Goal: Information Seeking & Learning: Learn about a topic

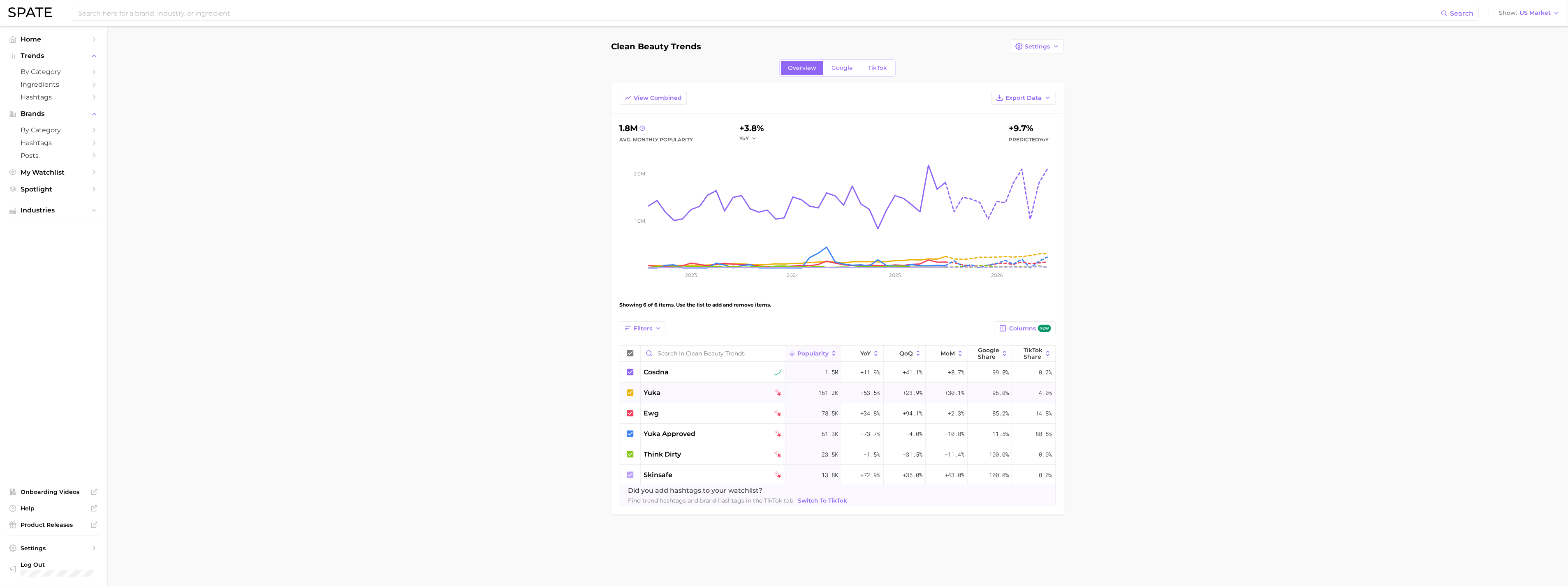
click at [669, 396] on div "yuka" at bounding box center [713, 393] width 138 height 10
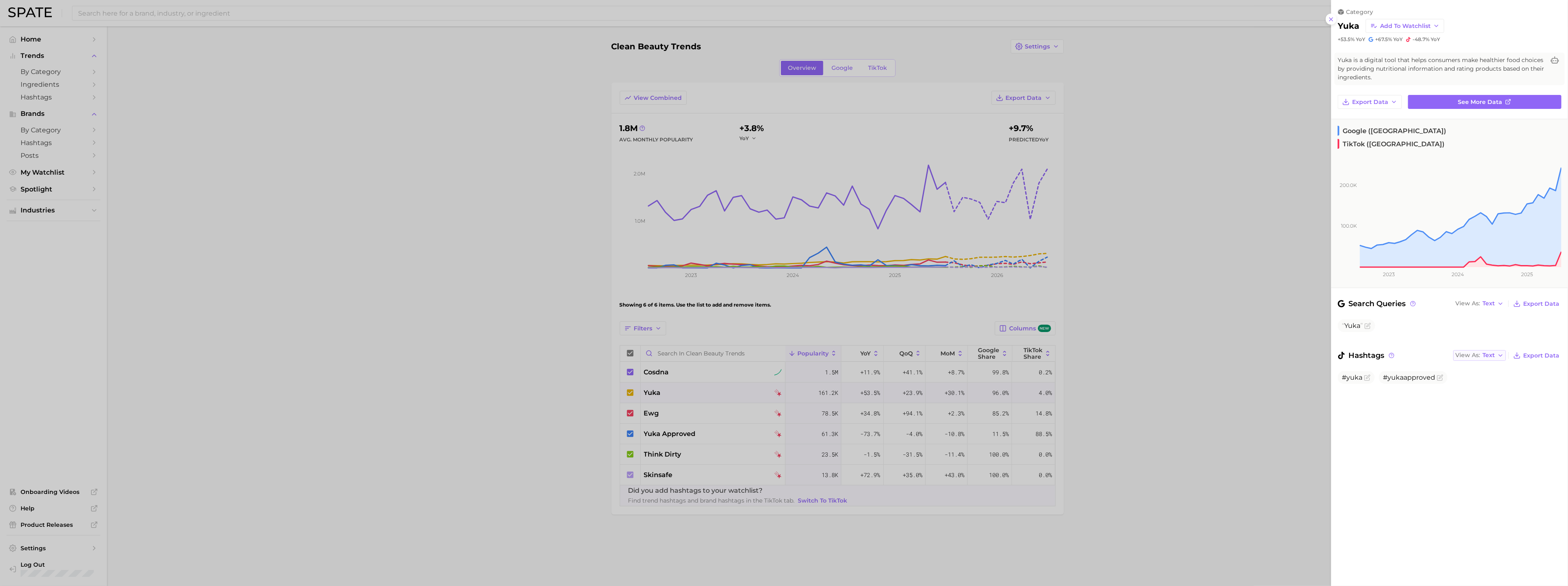
click at [1502, 355] on polyline "button" at bounding box center [1500, 355] width 3 height 2
click at [1456, 103] on link "See more data" at bounding box center [1485, 102] width 153 height 14
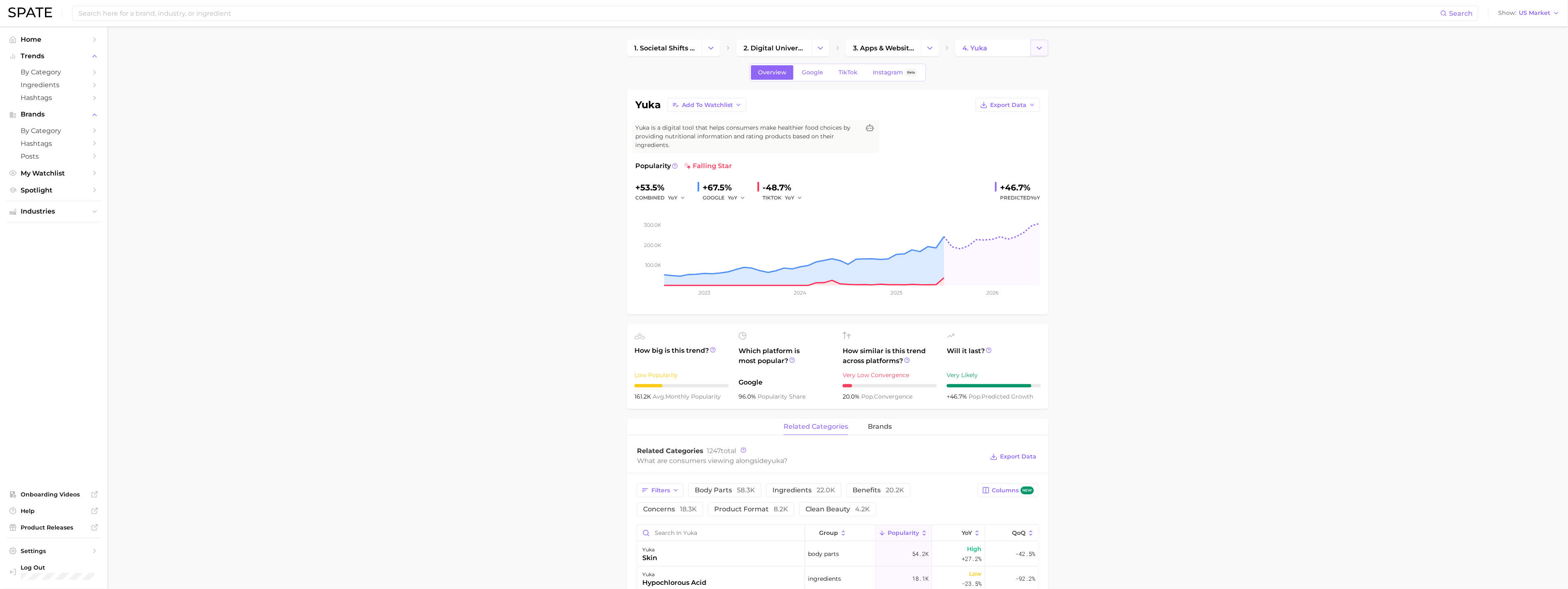
click at [1043, 49] on icon "Change Category" at bounding box center [1039, 48] width 9 height 9
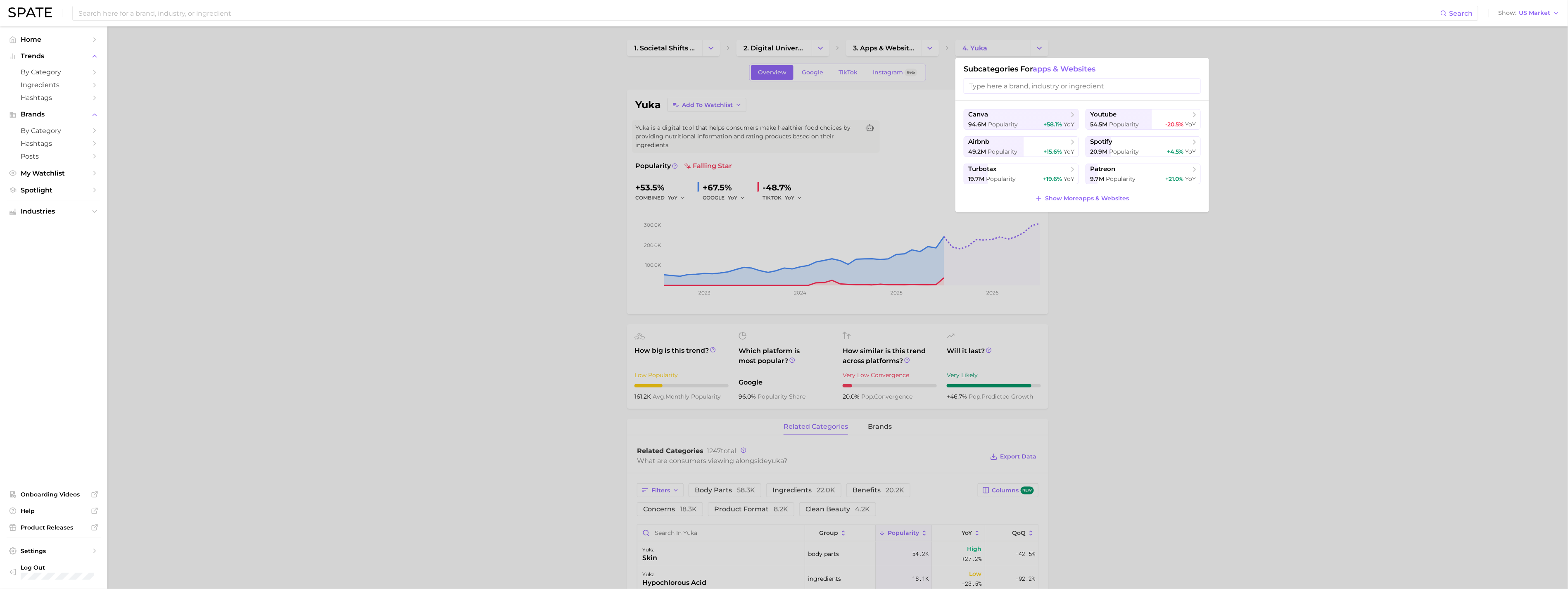
click at [1026, 50] on div at bounding box center [784, 294] width 1568 height 589
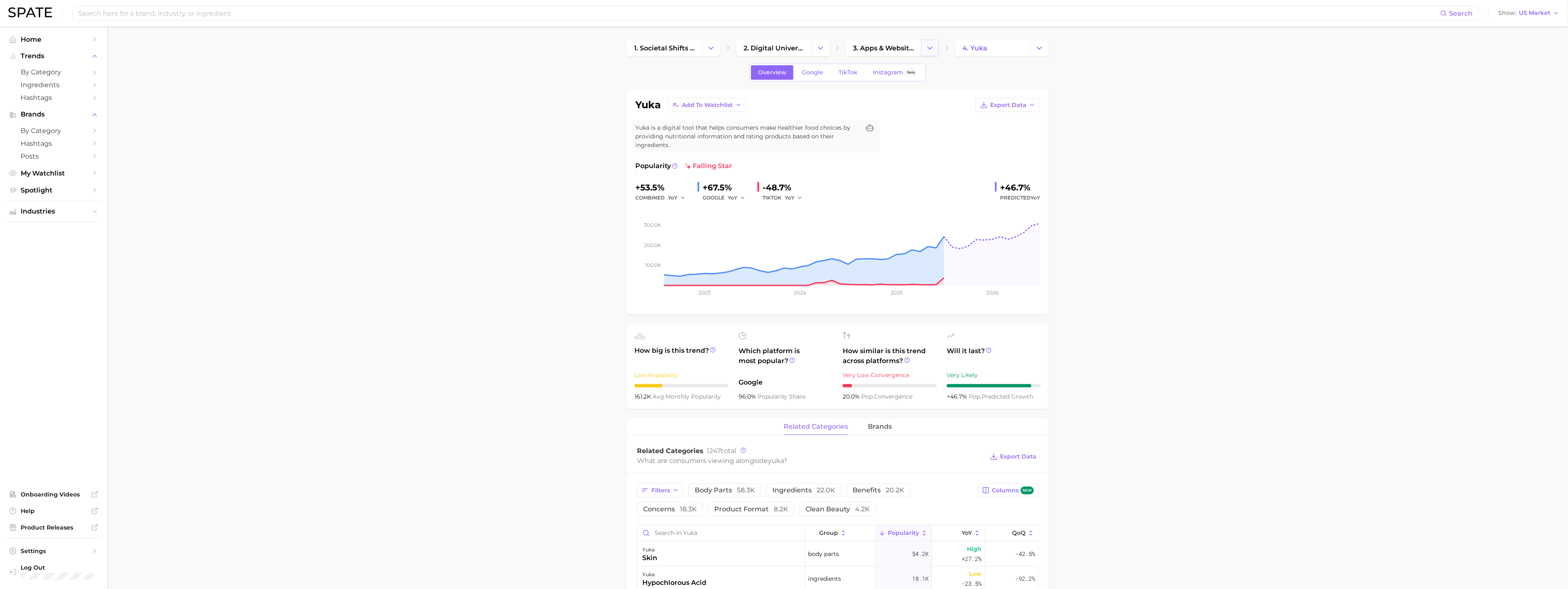
click at [931, 46] on icon "Change Category" at bounding box center [930, 48] width 9 height 9
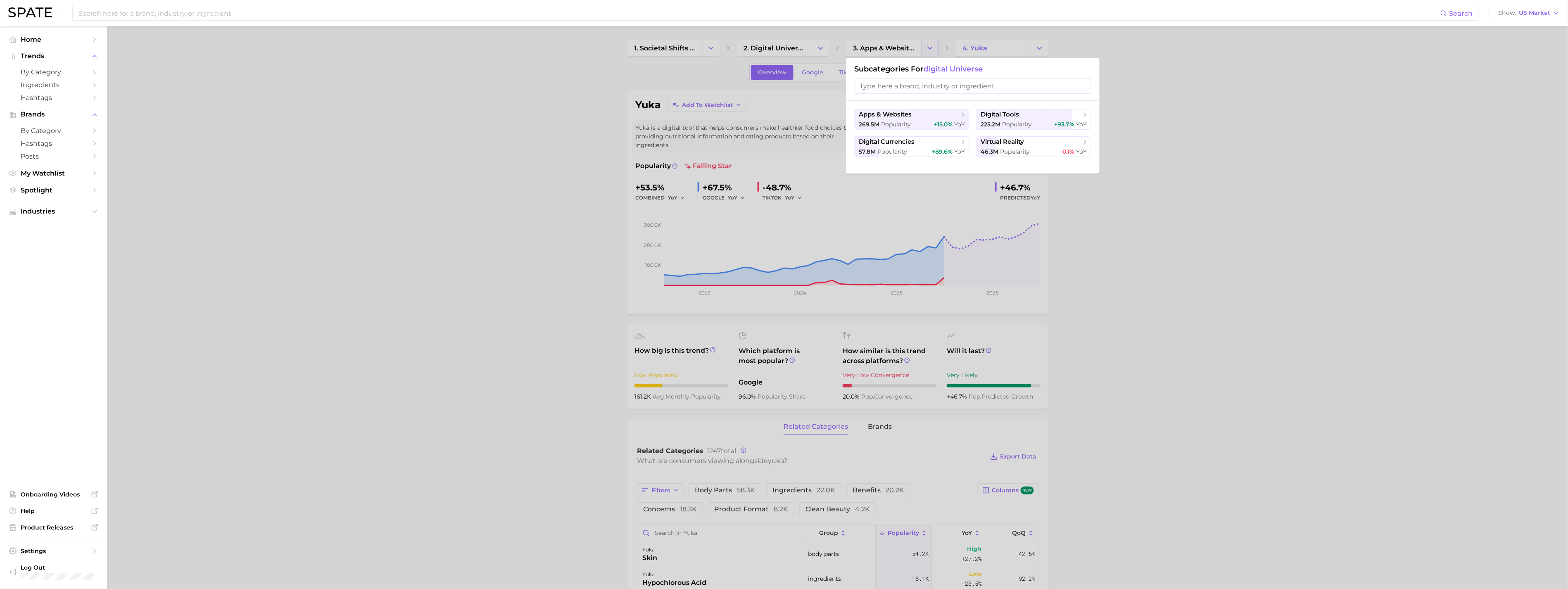
click at [930, 47] on div at bounding box center [784, 294] width 1568 height 589
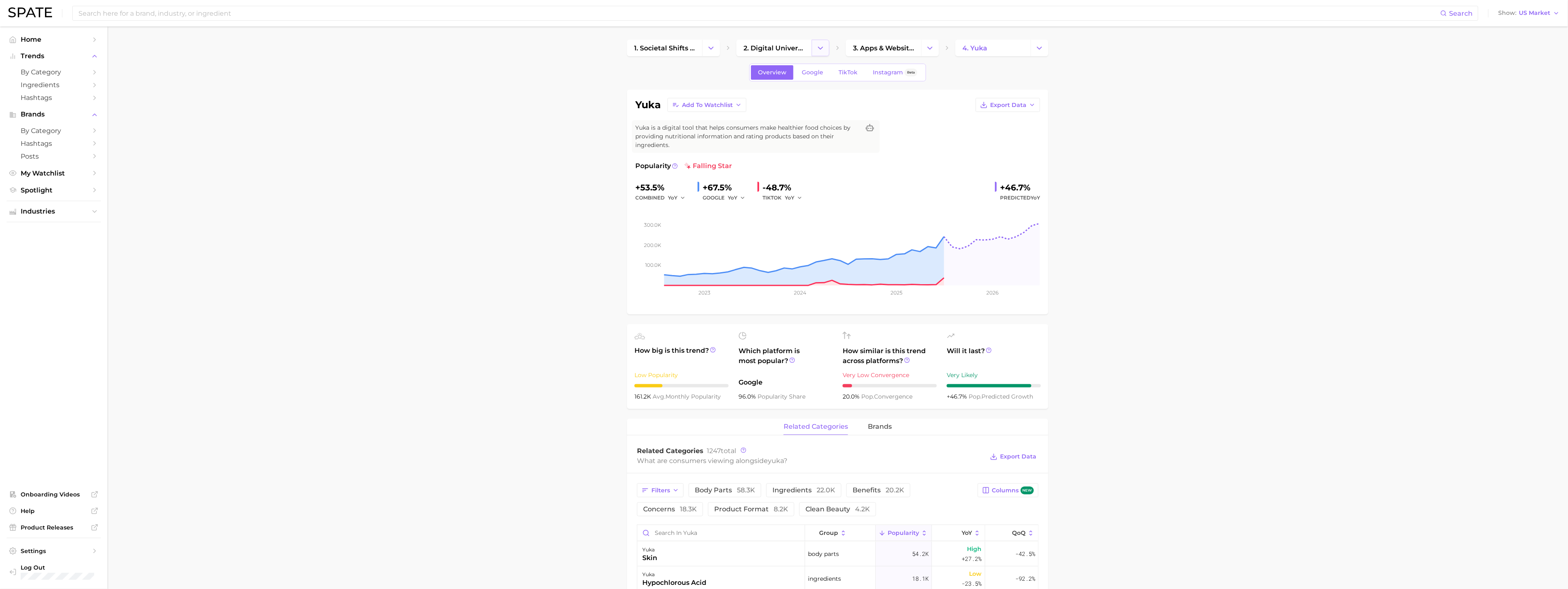
click at [822, 45] on icon "Change Category" at bounding box center [820, 48] width 9 height 9
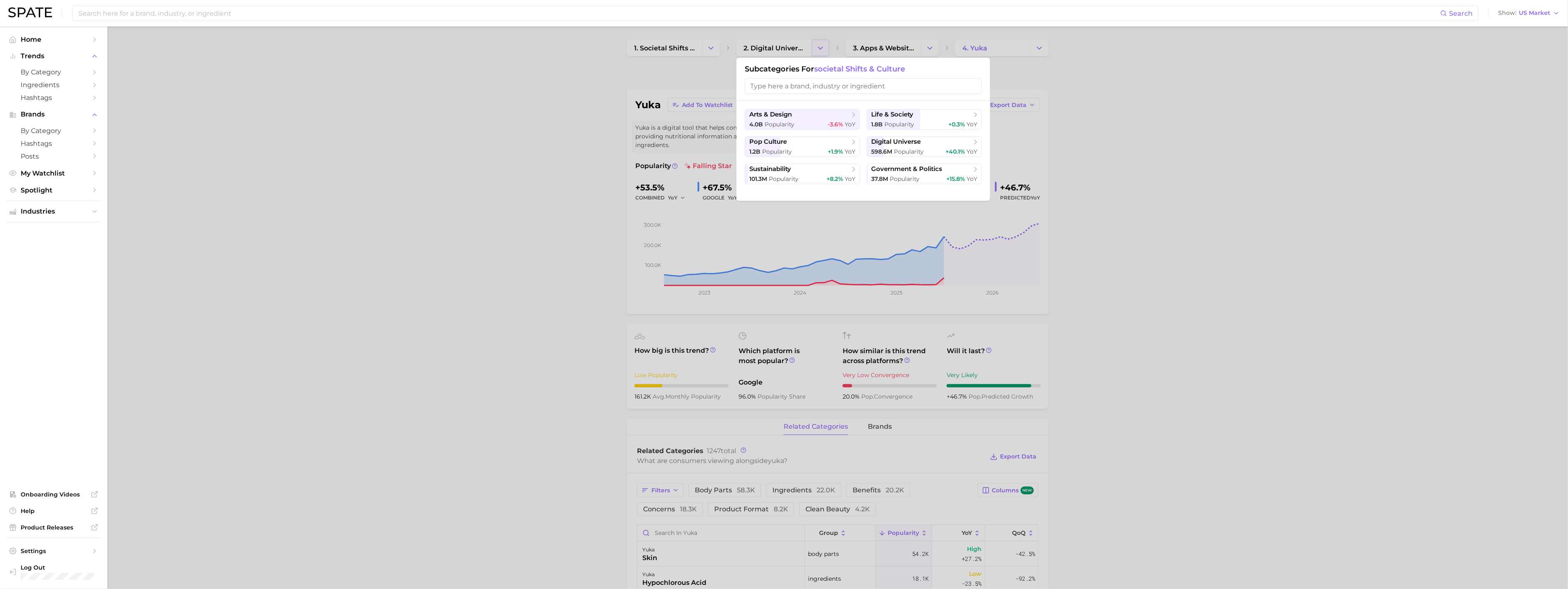
click at [822, 45] on div at bounding box center [784, 294] width 1568 height 589
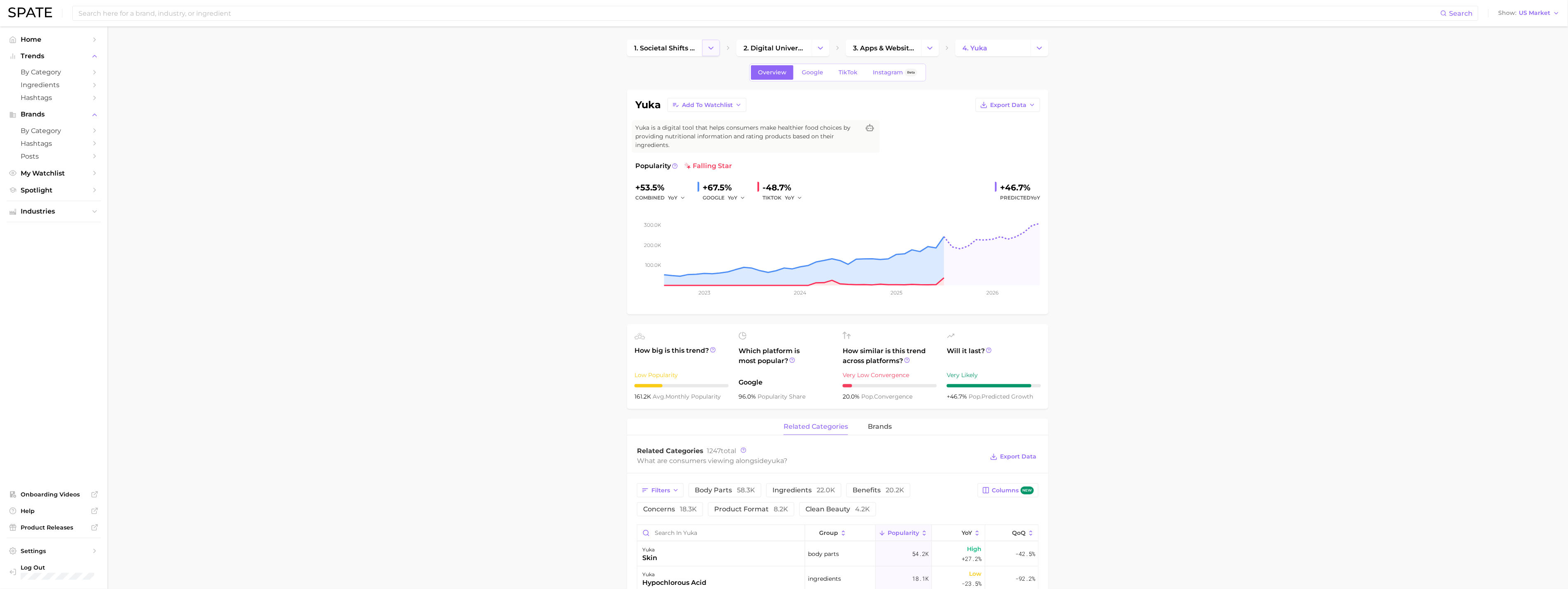
click at [713, 46] on icon "Change Category" at bounding box center [711, 48] width 9 height 9
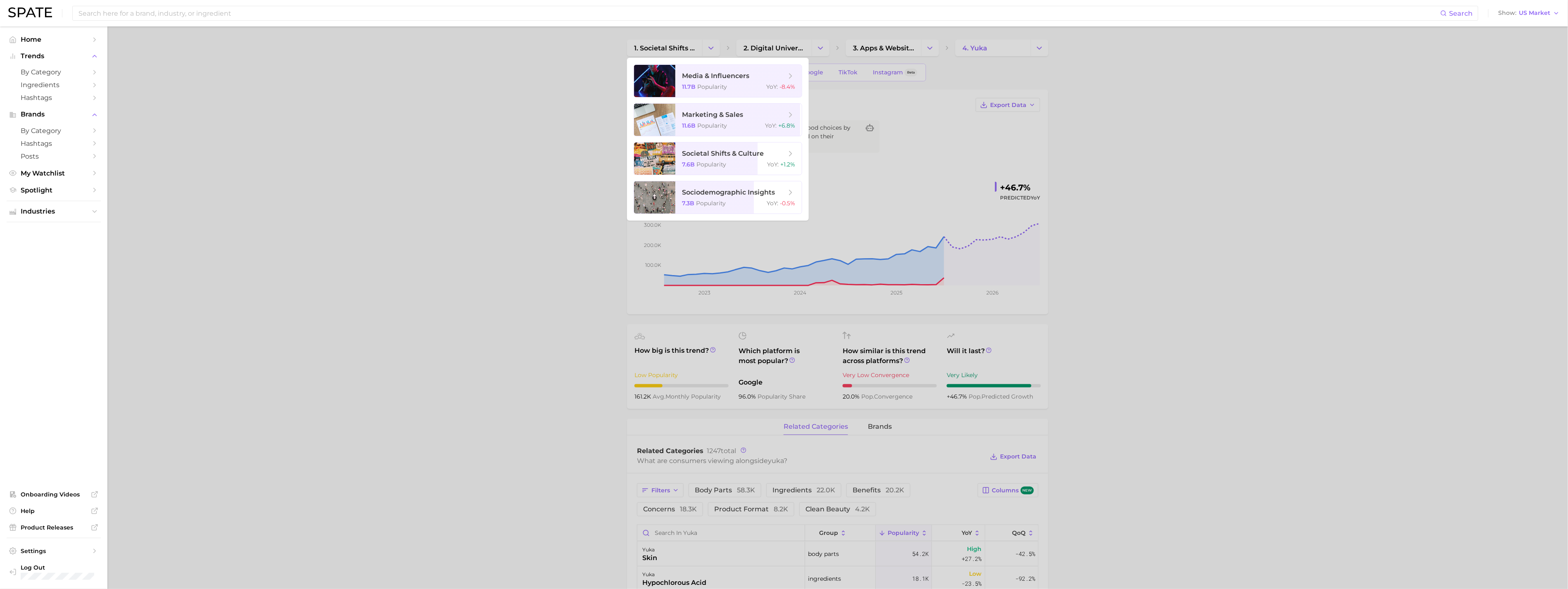
click at [712, 50] on div at bounding box center [784, 294] width 1568 height 589
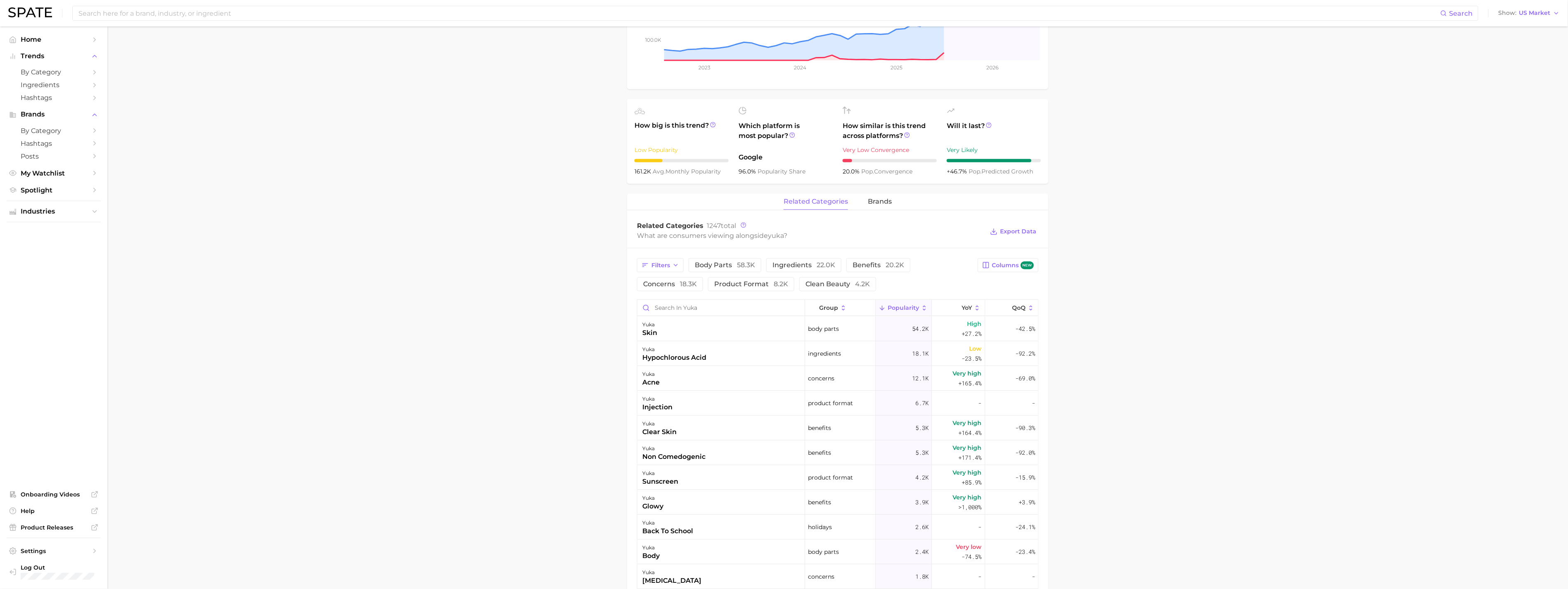
scroll to position [229, 0]
click at [874, 204] on button "brands" at bounding box center [879, 198] width 24 height 16
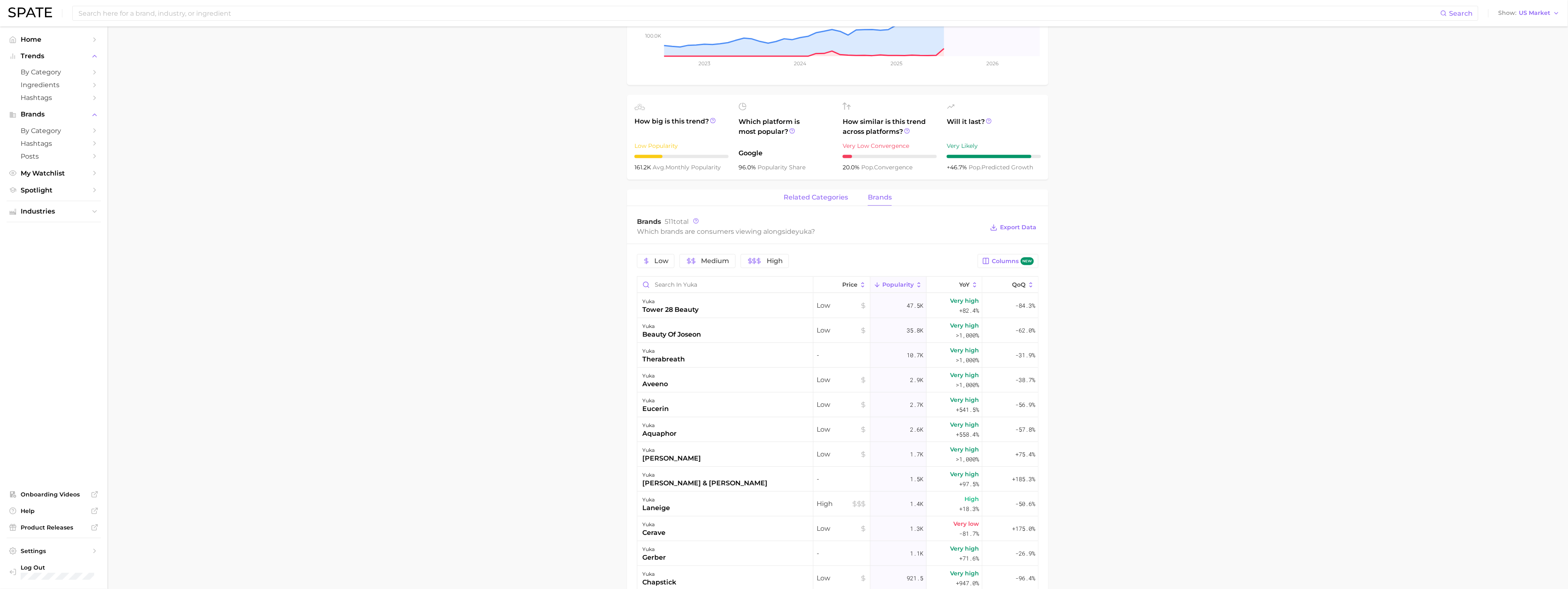
click at [836, 201] on span "related categories" at bounding box center [815, 198] width 64 height 7
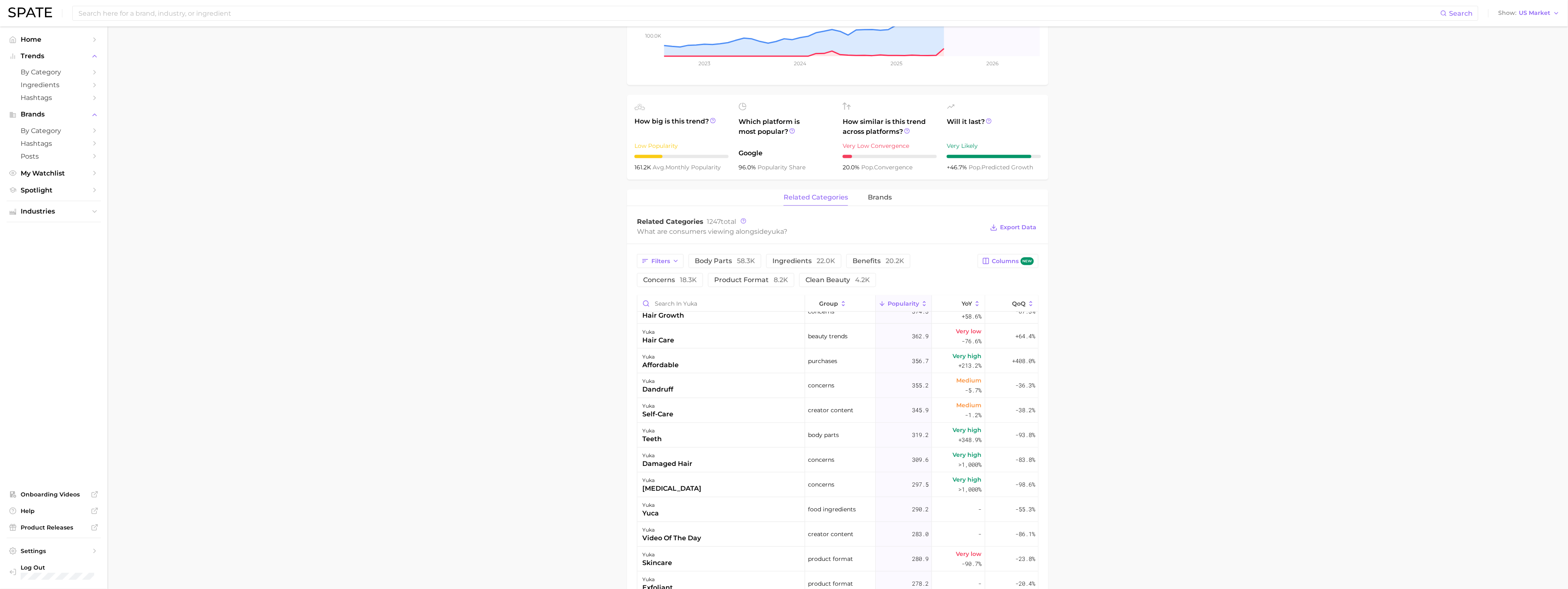
scroll to position [1102, 0]
click at [676, 258] on icon "button" at bounding box center [675, 261] width 7 height 7
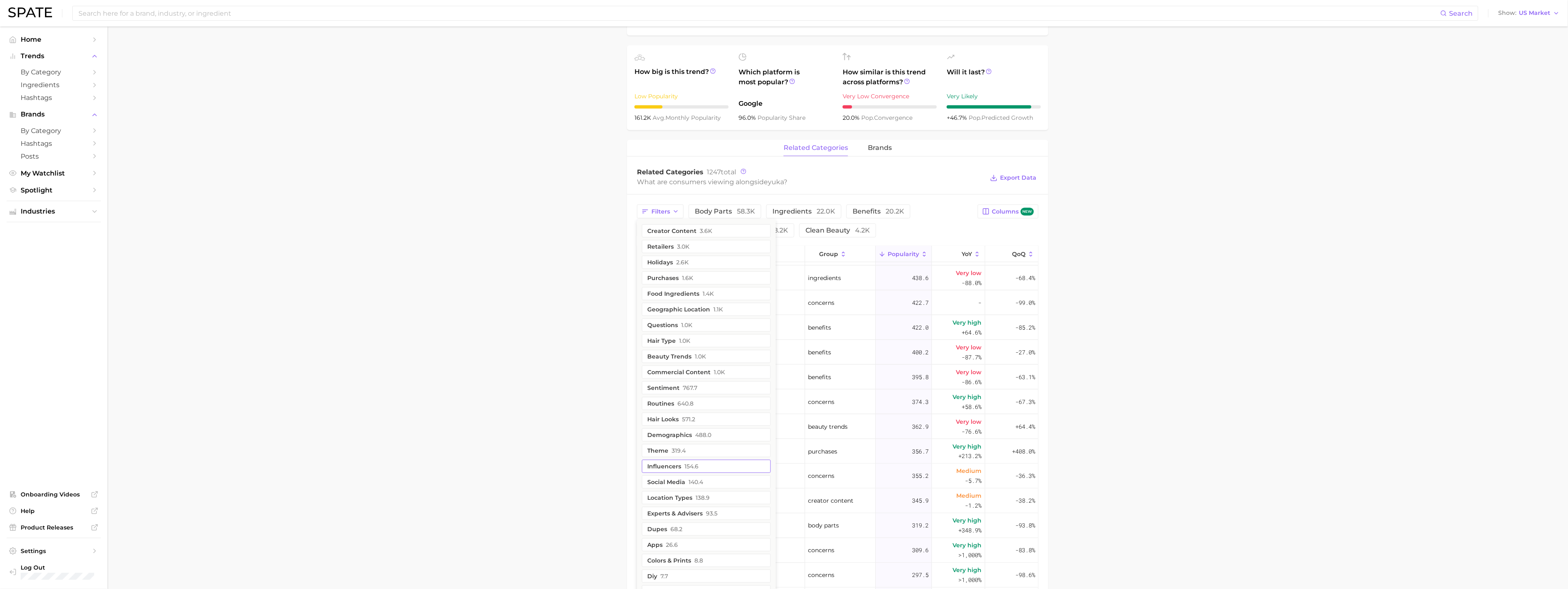
scroll to position [275, 0]
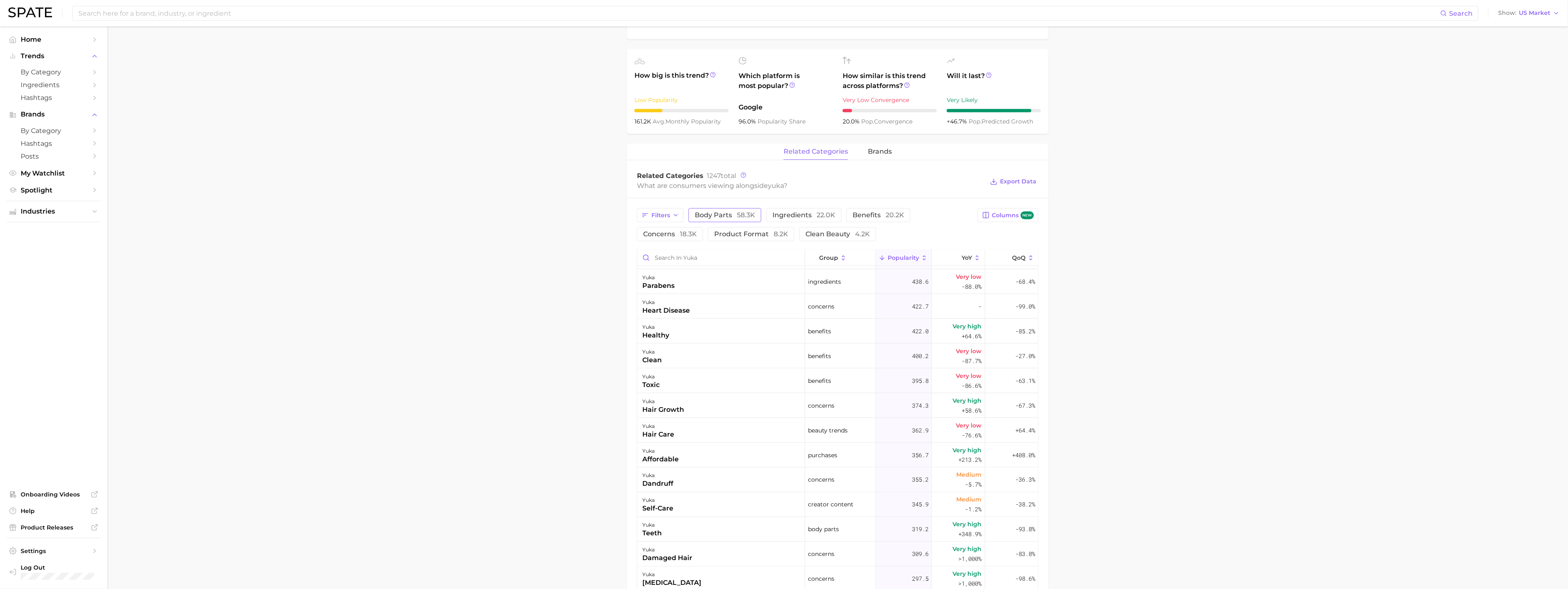
click at [754, 213] on button "body parts 58.3k" at bounding box center [724, 215] width 73 height 14
click at [754, 213] on button "body parts 58.3k" at bounding box center [731, 215] width 84 height 14
click at [754, 213] on button "body parts 58.3k" at bounding box center [724, 215] width 73 height 14
click at [848, 216] on button "ingredients 22.0k" at bounding box center [815, 215] width 75 height 14
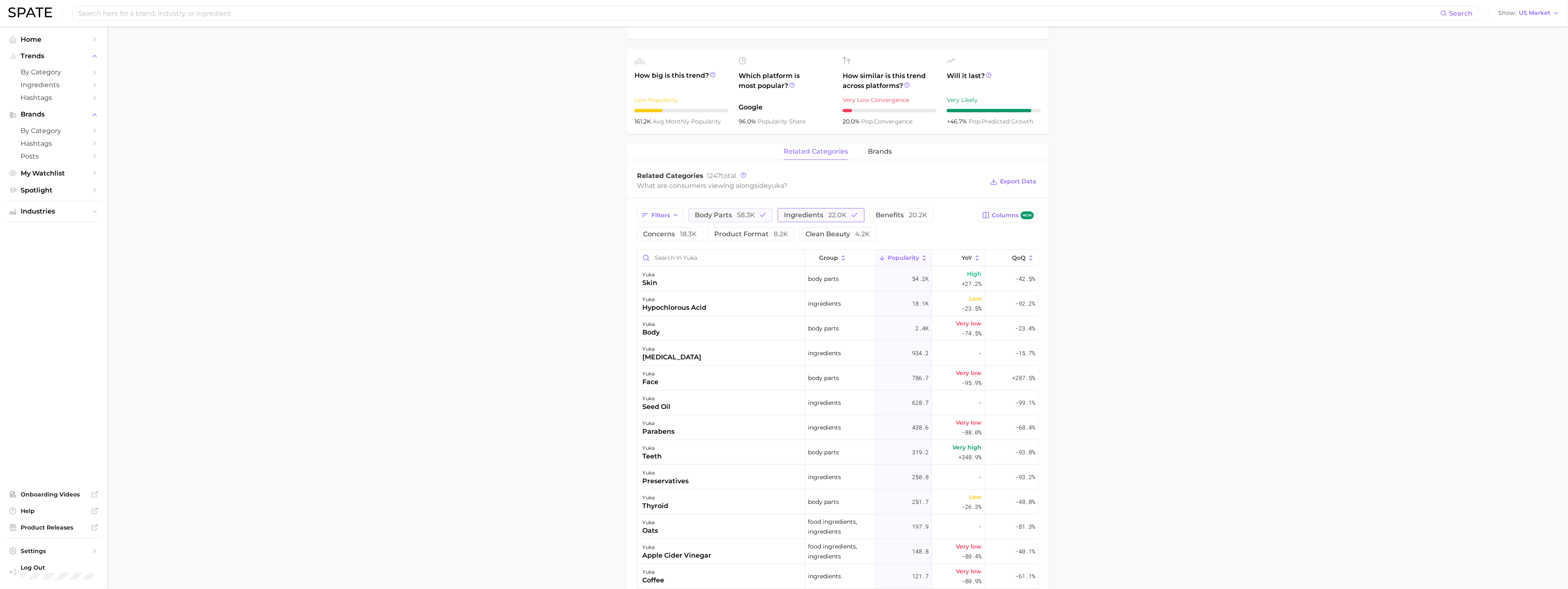
click at [848, 216] on button "ingredients 22.0k" at bounding box center [821, 215] width 87 height 14
click at [1005, 211] on button "Columns new" at bounding box center [1007, 215] width 61 height 14
click at [1004, 210] on button "Columns" at bounding box center [1015, 215] width 46 height 14
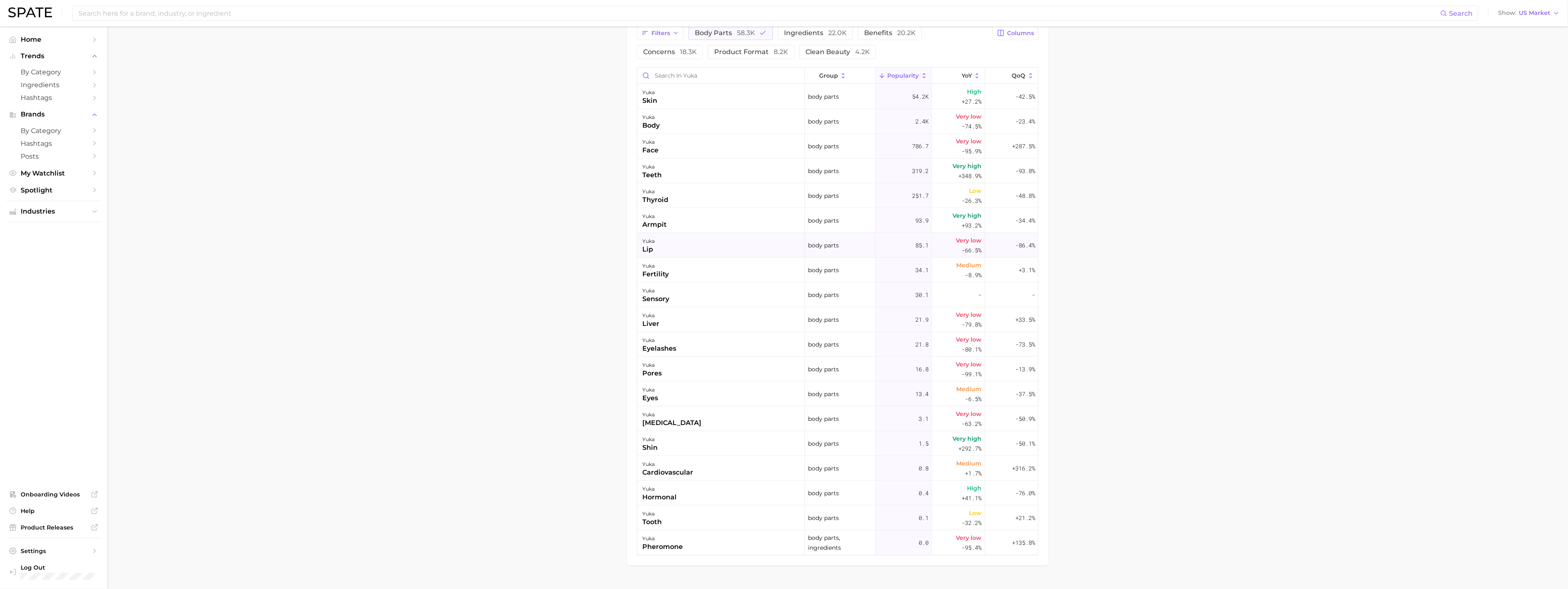
scroll to position [459, 0]
click at [89, 14] on input at bounding box center [759, 13] width 1363 height 14
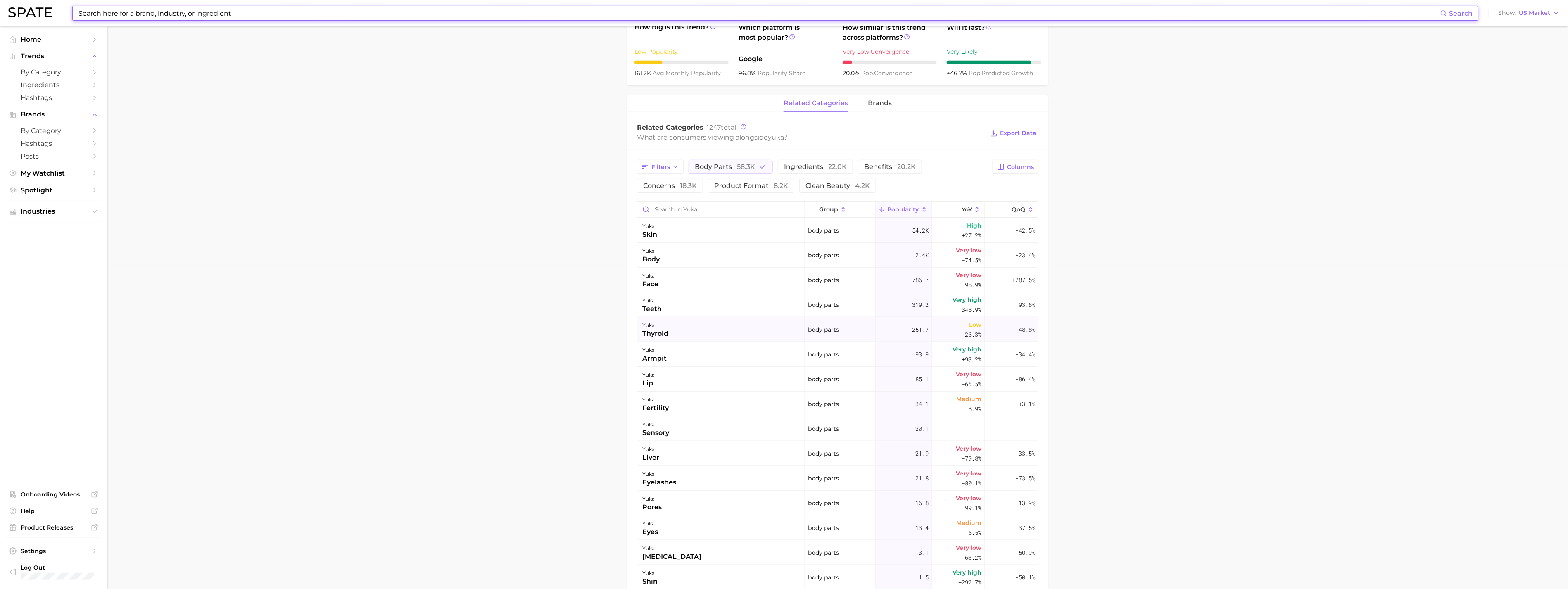
scroll to position [321, 0]
click at [45, 147] on span "Hashtags" at bounding box center [54, 143] width 66 height 8
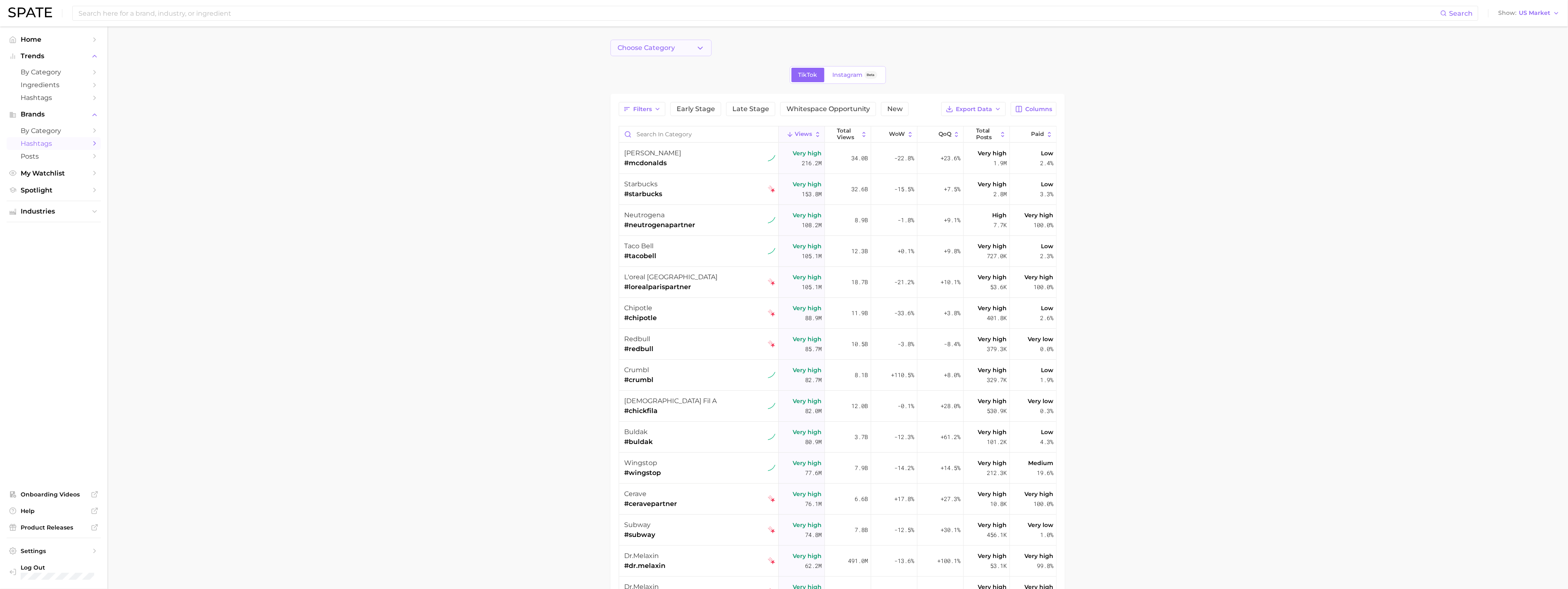
click at [697, 47] on icon "button" at bounding box center [700, 48] width 9 height 9
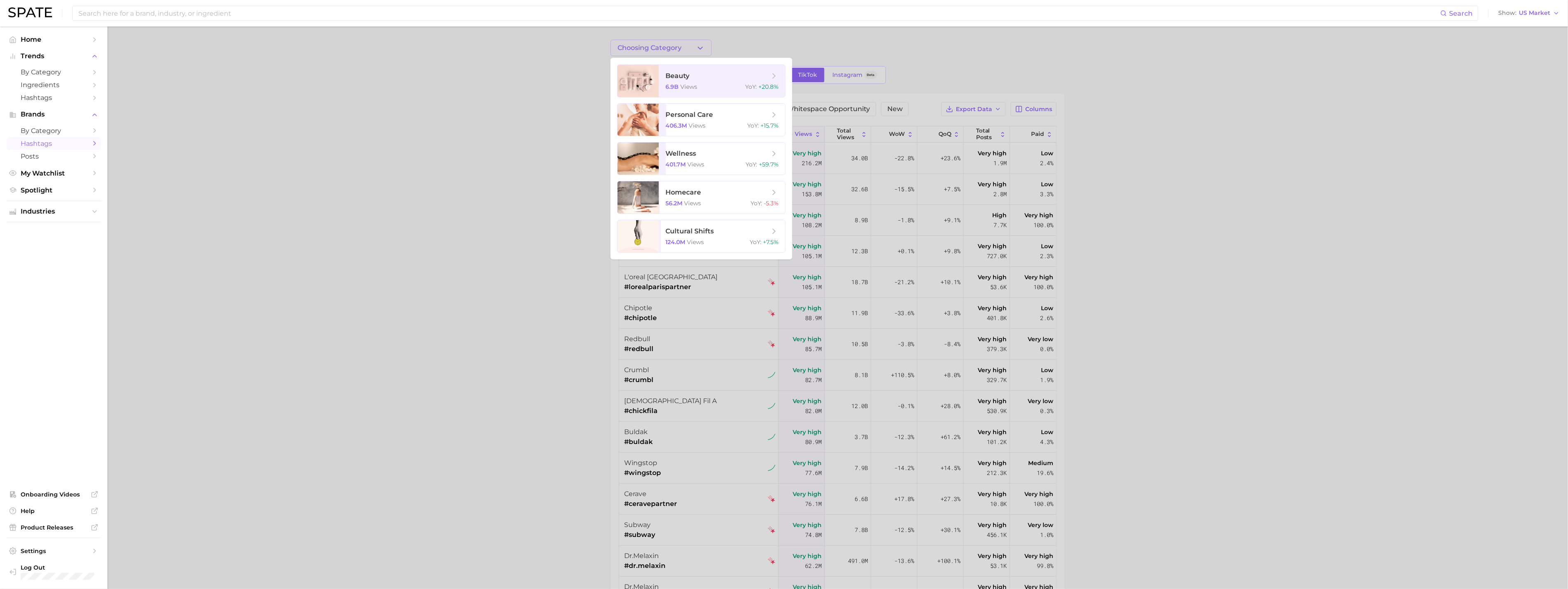
click at [695, 47] on div at bounding box center [784, 294] width 1568 height 589
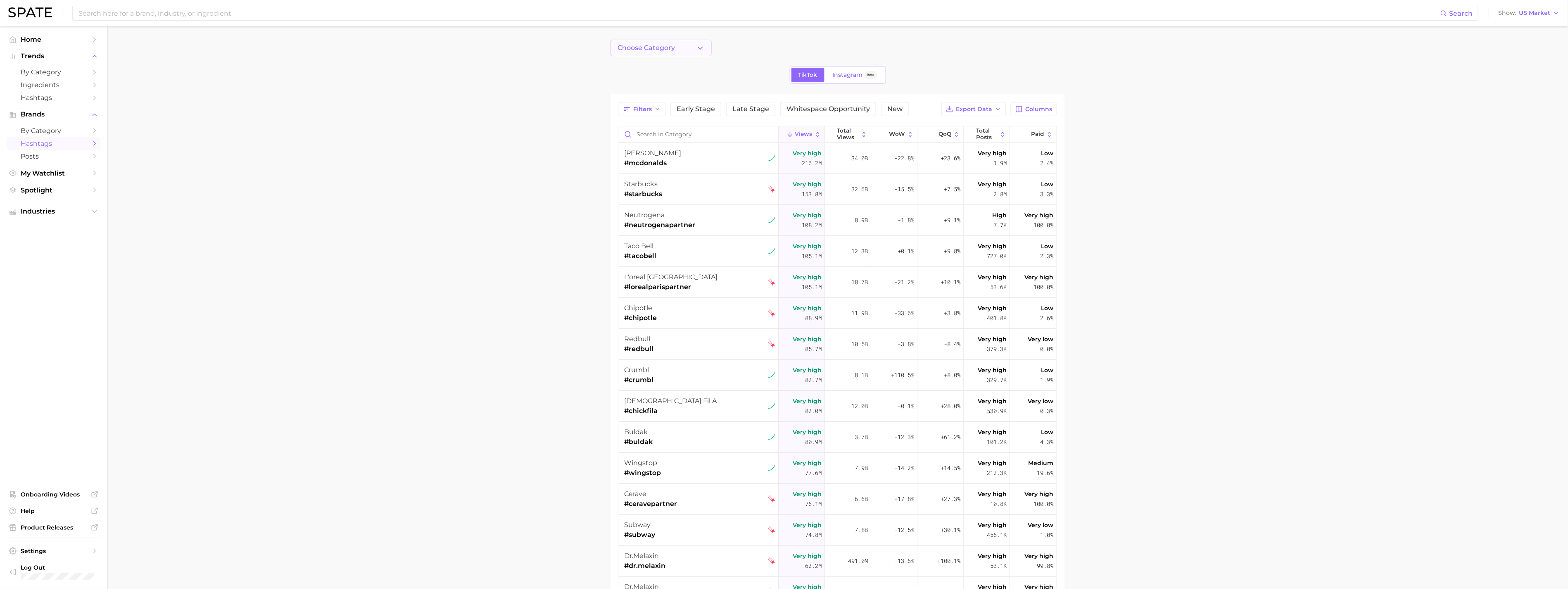
click at [685, 44] on button "Choose Category" at bounding box center [661, 48] width 101 height 17
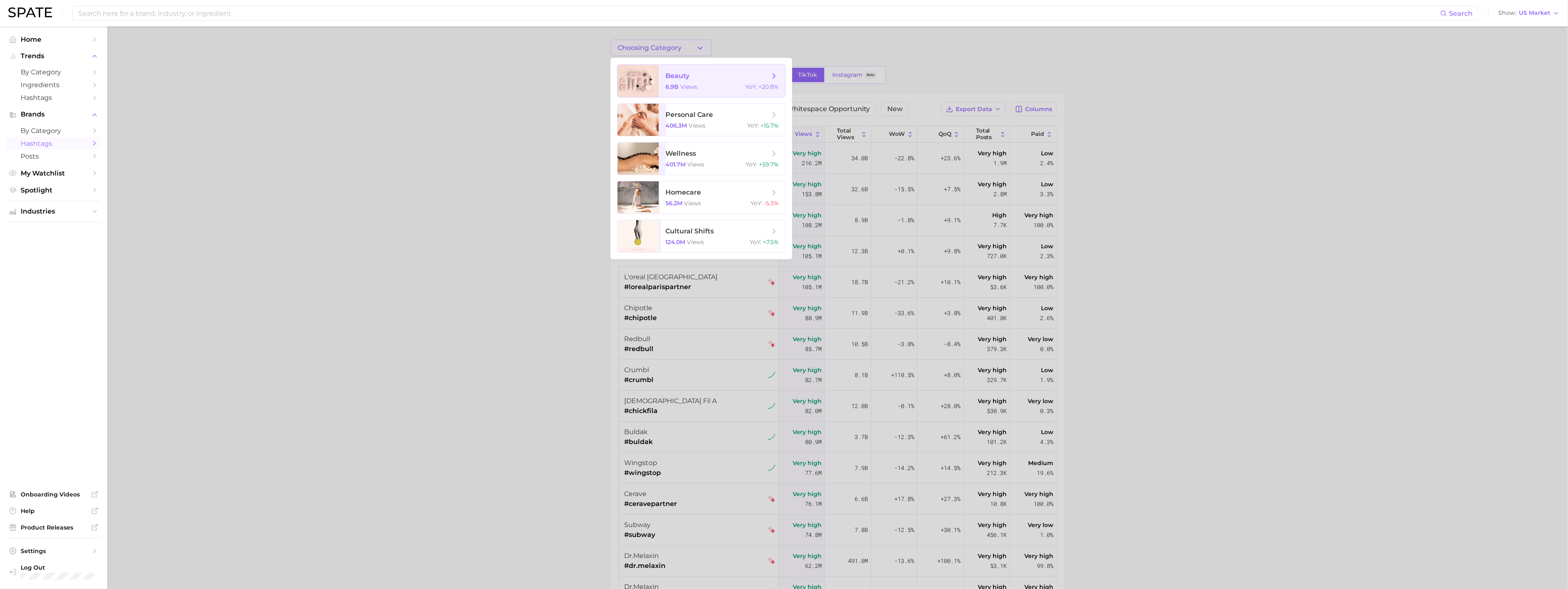
click at [663, 38] on div at bounding box center [784, 294] width 1568 height 589
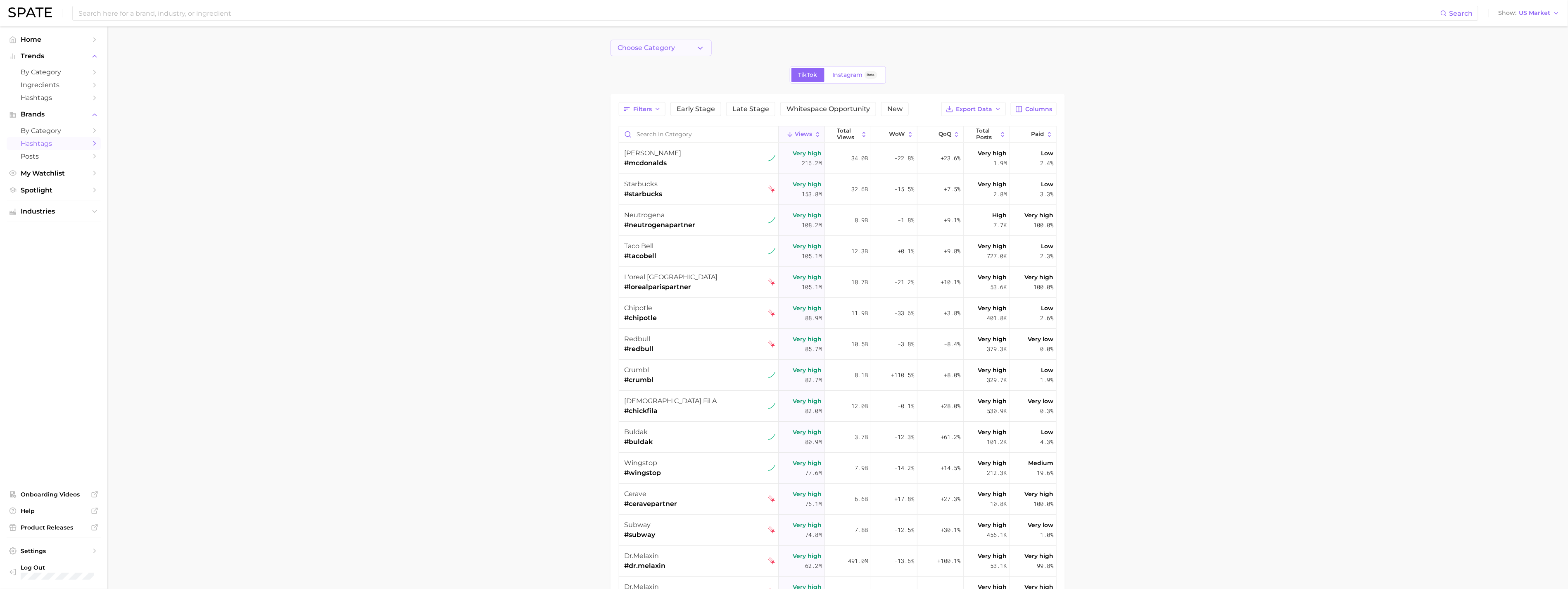
click at [666, 46] on span "Choose Category" at bounding box center [646, 48] width 57 height 7
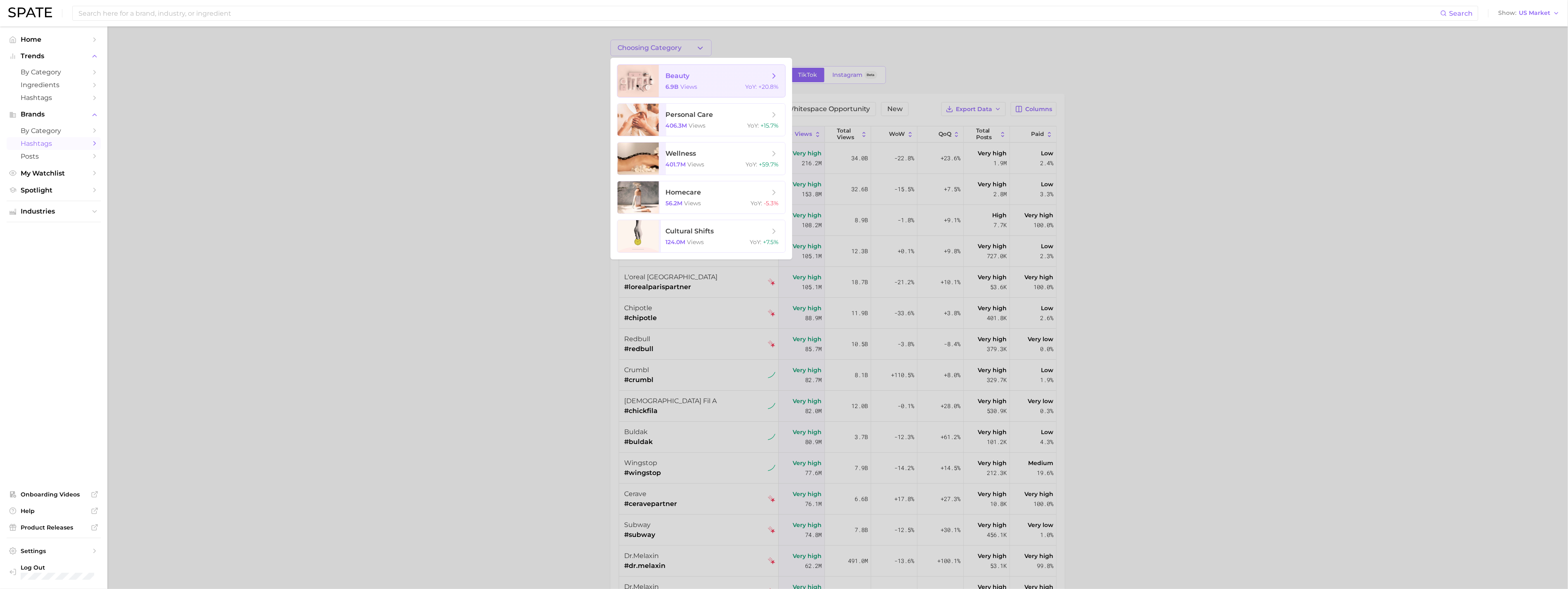
click at [710, 40] on div at bounding box center [784, 294] width 1568 height 589
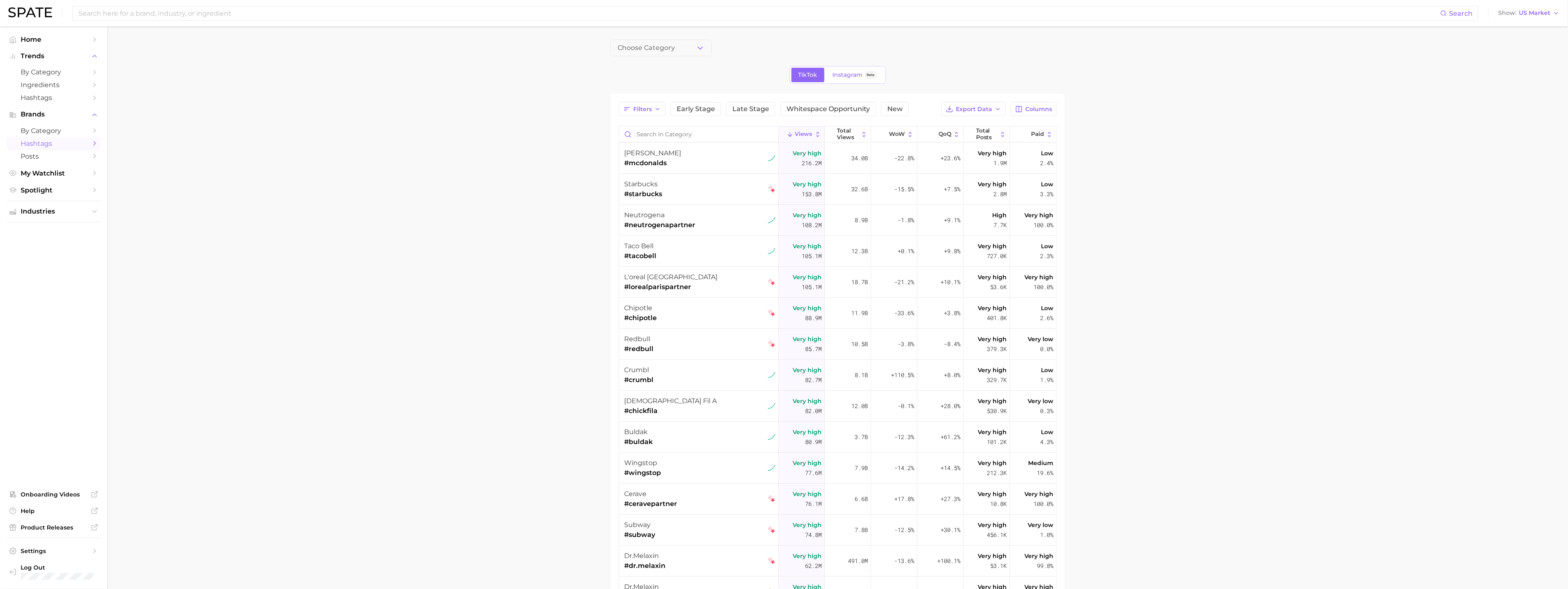
click at [518, 324] on main "Choose Category TikTok Instagram Beta Filters Early Stage Late Stage Whitespace…" at bounding box center [837, 395] width 1460 height 738
click at [56, 57] on span "Trends" at bounding box center [54, 56] width 66 height 7
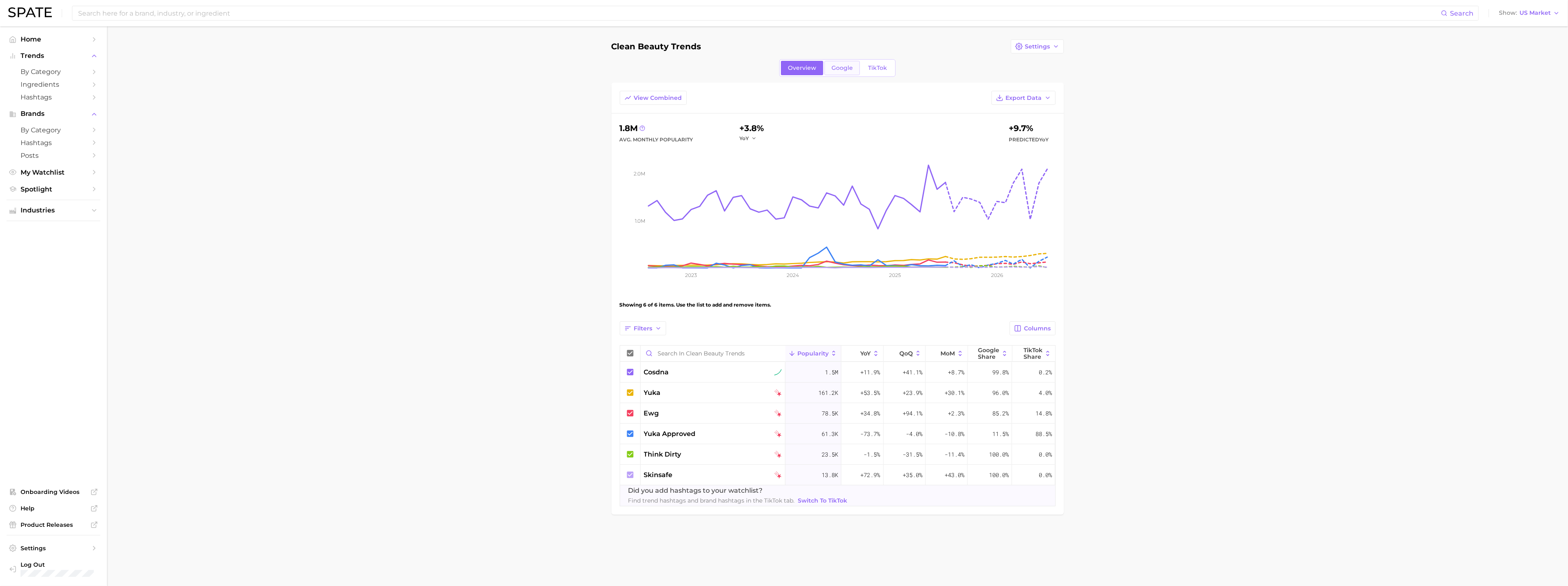
click at [844, 73] on link "Google" at bounding box center [842, 68] width 35 height 15
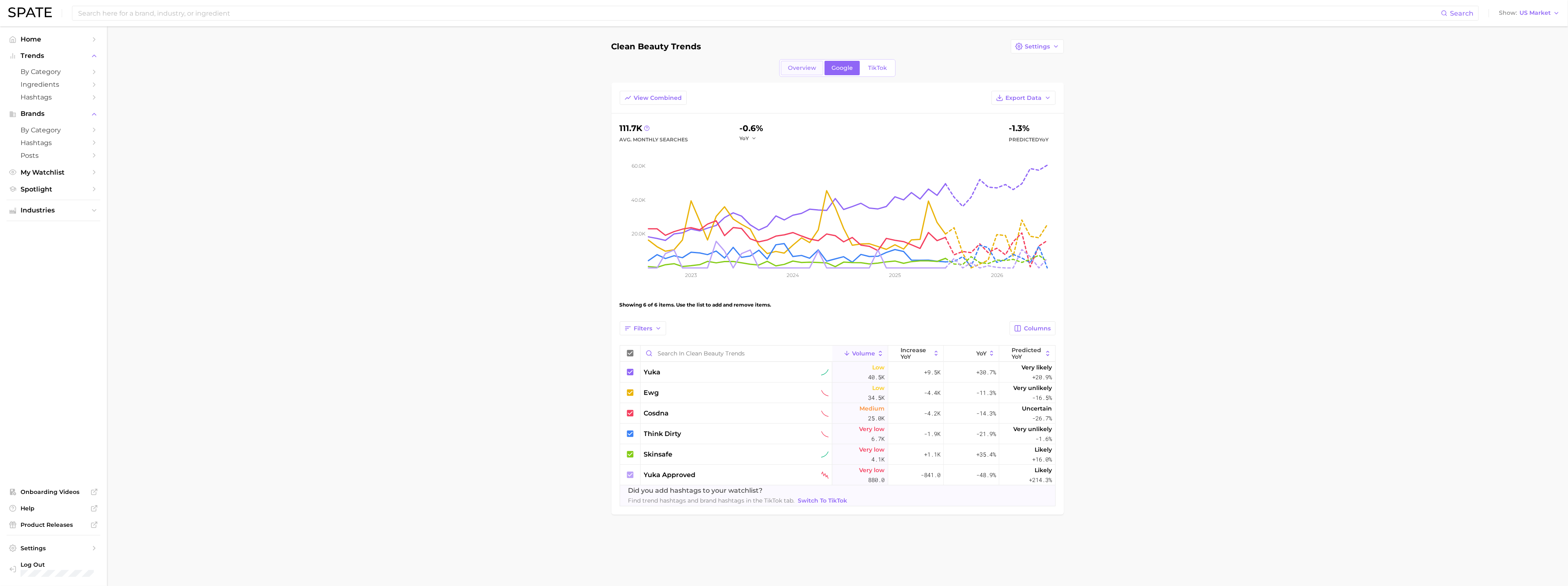
click at [803, 65] on span "Overview" at bounding box center [802, 68] width 29 height 7
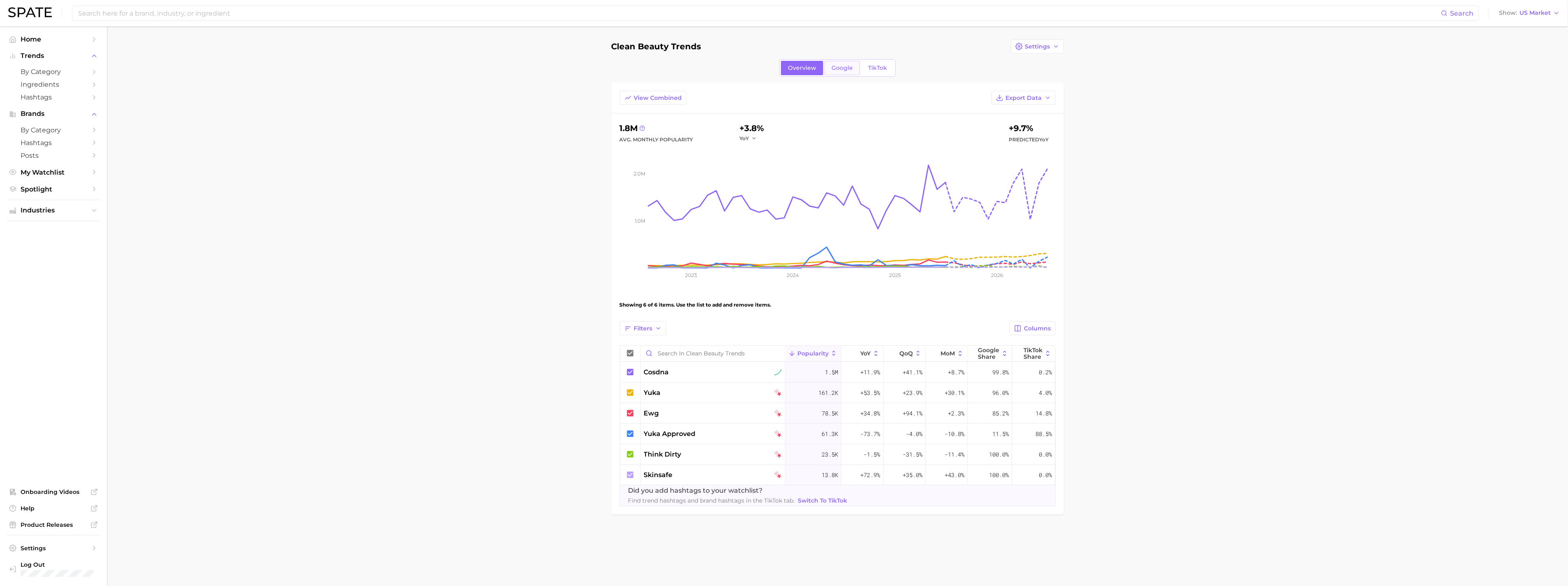
click at [856, 71] on link "Google" at bounding box center [842, 68] width 35 height 15
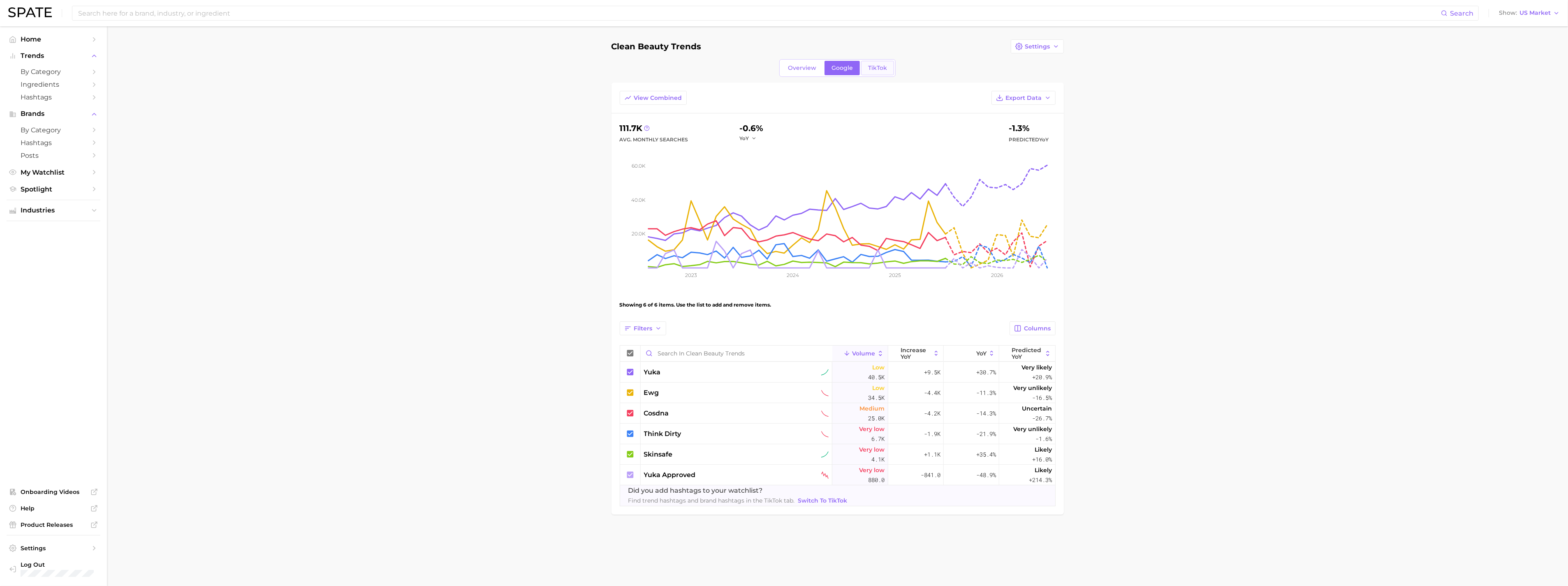
click at [874, 70] on span "TikTok" at bounding box center [877, 68] width 19 height 7
